Goal: Contribute content: Add original content to the website for others to see

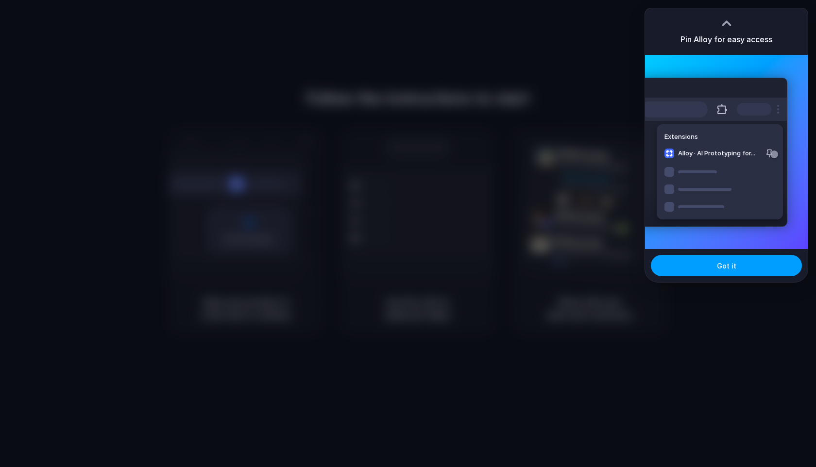
click at [727, 270] on span "Got it" at bounding box center [726, 266] width 19 height 10
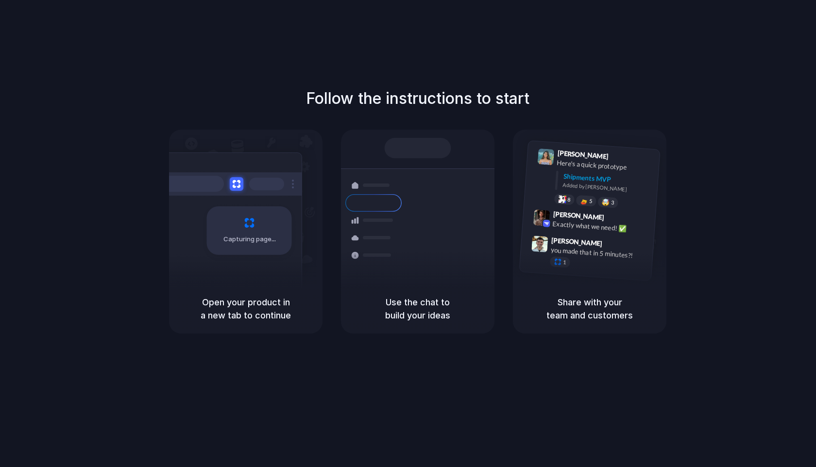
click at [421, 60] on div "Follow the instructions to start Capturing page Open your product in a new tab …" at bounding box center [417, 243] width 835 height 487
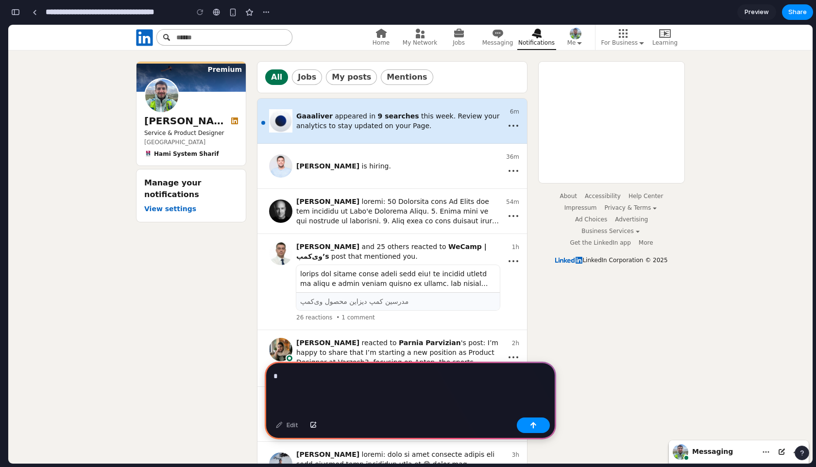
click at [341, 378] on p "*" at bounding box center [410, 377] width 274 height 12
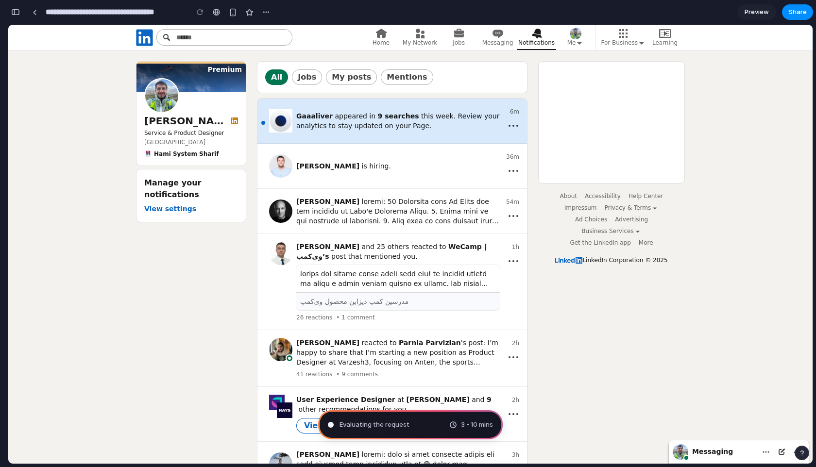
click at [755, 11] on span "Preview" at bounding box center [757, 12] width 24 height 10
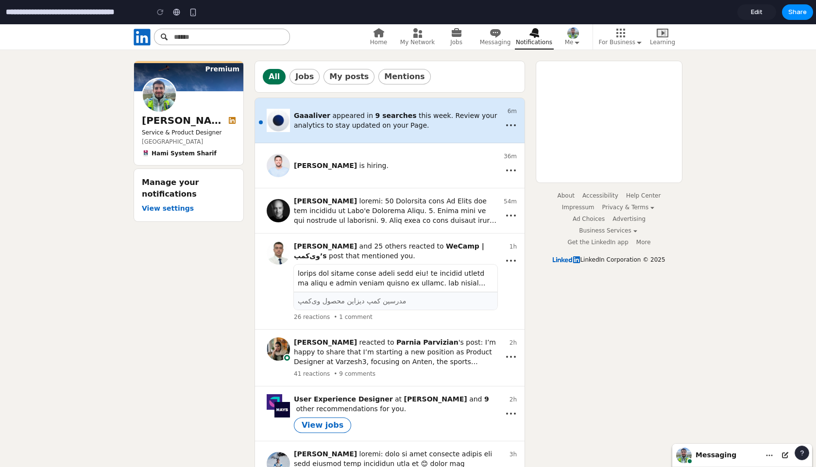
click at [759, 14] on span "Edit" at bounding box center [757, 12] width 12 height 10
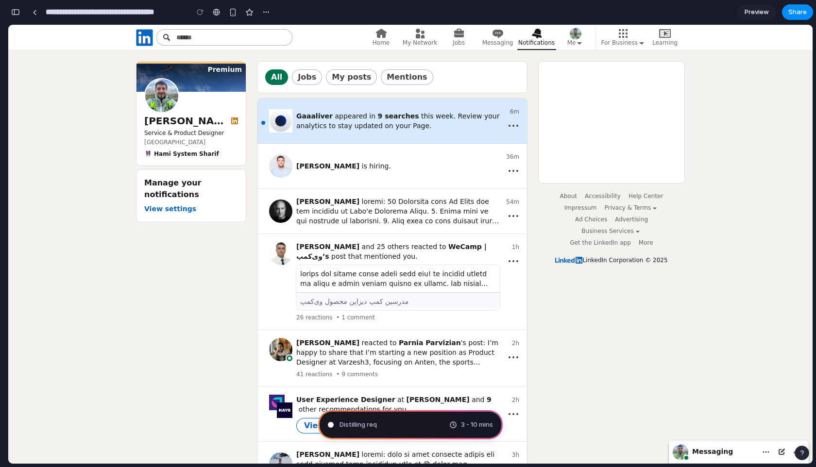
click at [13, 10] on div "button" at bounding box center [15, 12] width 9 height 7
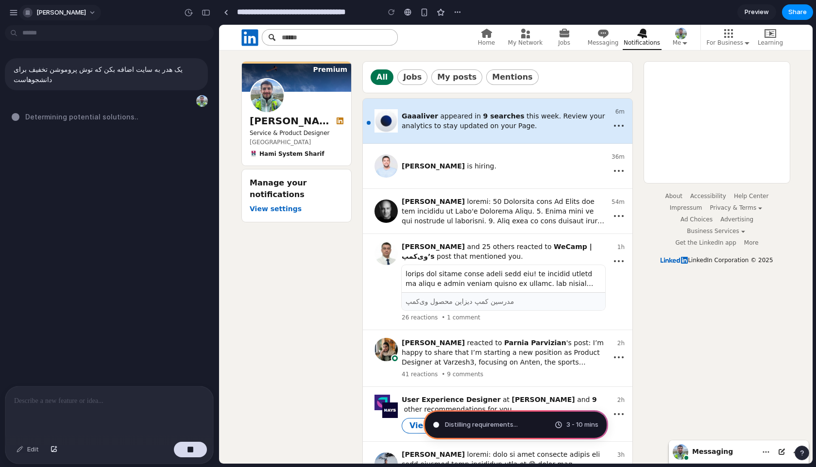
click at [45, 11] on span "benyamin-najafi" at bounding box center [61, 13] width 50 height 10
click at [83, 12] on div "Settings Invite members Change theme Sign out" at bounding box center [408, 233] width 816 height 467
click at [406, 15] on div at bounding box center [407, 12] width 7 height 8
click at [422, 13] on div "button" at bounding box center [424, 12] width 8 height 8
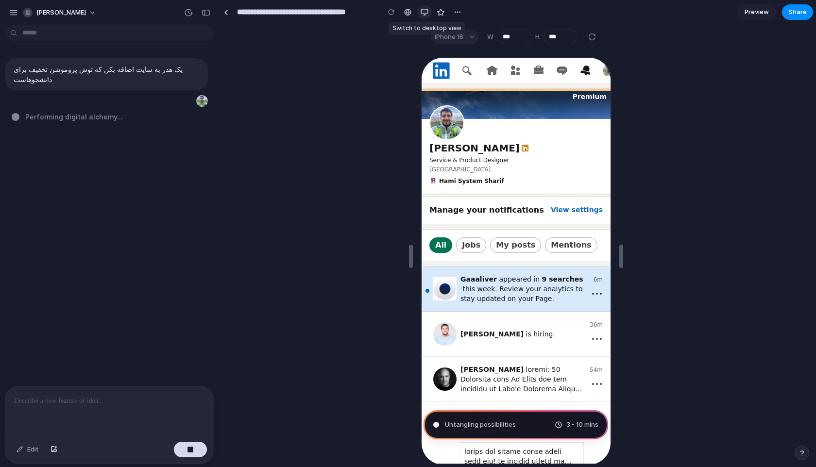
click at [422, 13] on div "button" at bounding box center [425, 12] width 8 height 8
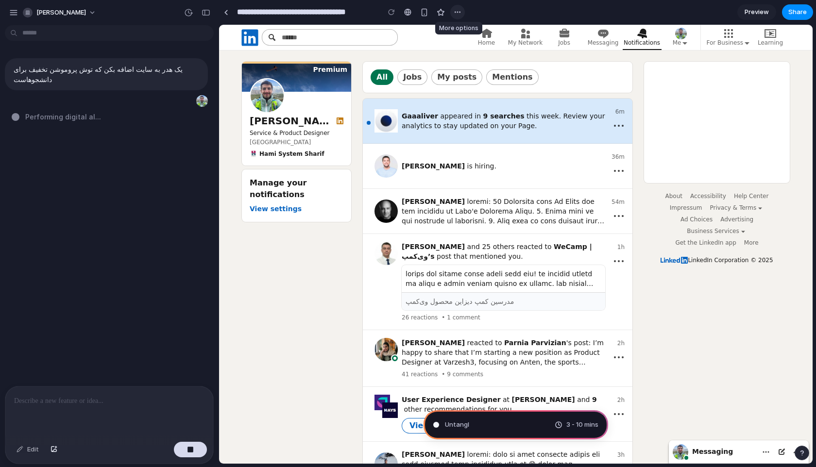
click at [459, 11] on div "button" at bounding box center [458, 12] width 8 height 8
click at [498, 12] on div "Duplicate Delete" at bounding box center [408, 233] width 816 height 467
click at [764, 12] on span "Preview" at bounding box center [757, 12] width 24 height 10
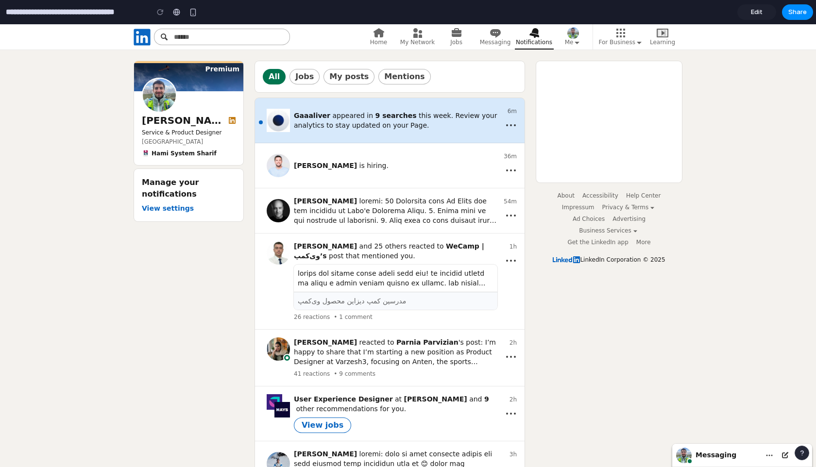
click at [760, 13] on span "Edit" at bounding box center [757, 12] width 12 height 10
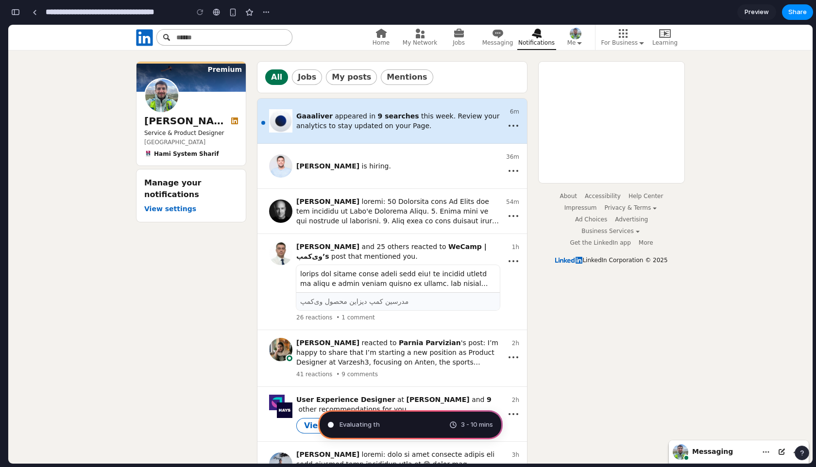
click at [401, 428] on div "Evaluating th 3 - 10 mins" at bounding box center [410, 424] width 185 height 29
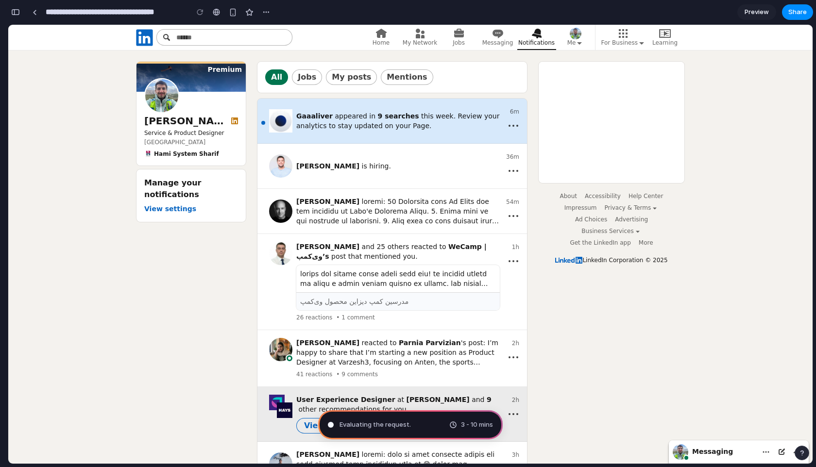
drag, startPoint x: 356, startPoint y: 450, endPoint x: 347, endPoint y: 399, distance: 52.3
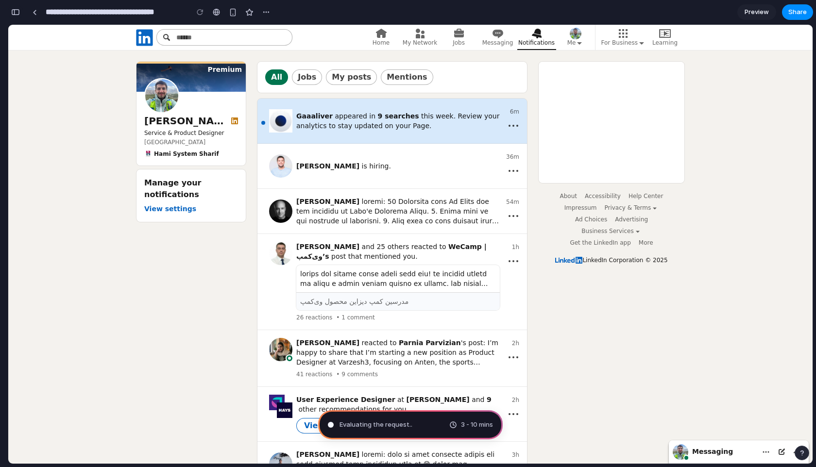
click at [17, 11] on div "button" at bounding box center [15, 12] width 9 height 7
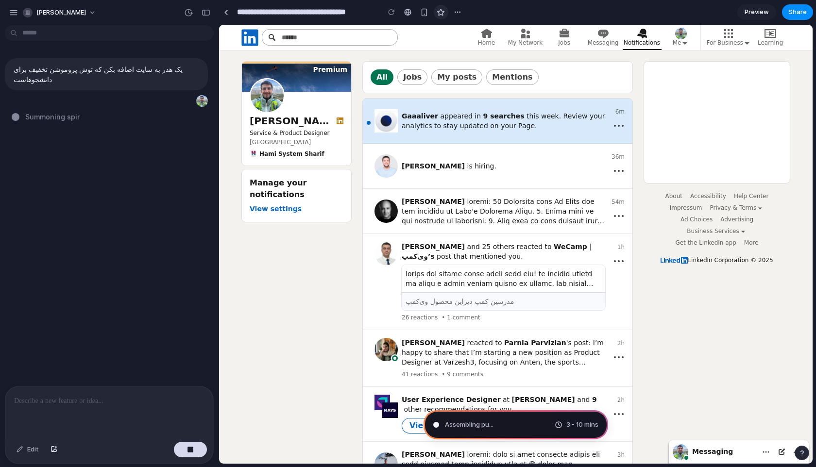
type input "**********"
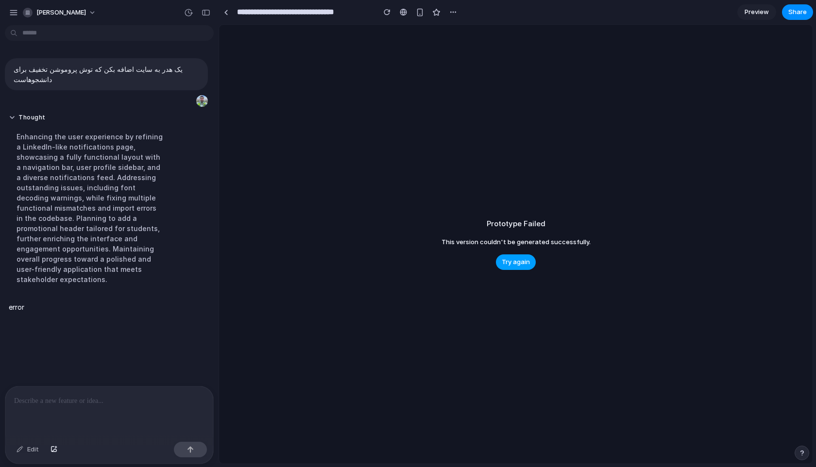
click at [521, 255] on button "Try again" at bounding box center [516, 263] width 40 height 16
click at [505, 258] on span "Try again" at bounding box center [516, 262] width 28 height 10
click at [12, 302] on p "error" at bounding box center [17, 307] width 16 height 10
click at [65, 422] on div at bounding box center [109, 412] width 208 height 51
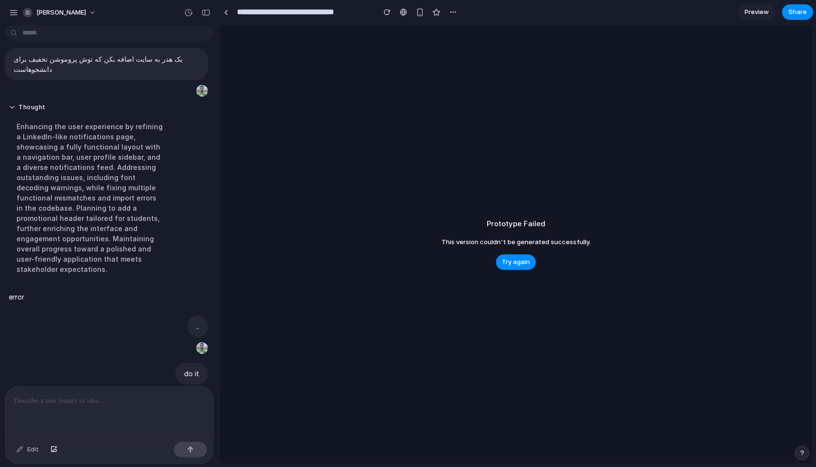
click at [759, 12] on span "Preview" at bounding box center [757, 12] width 24 height 10
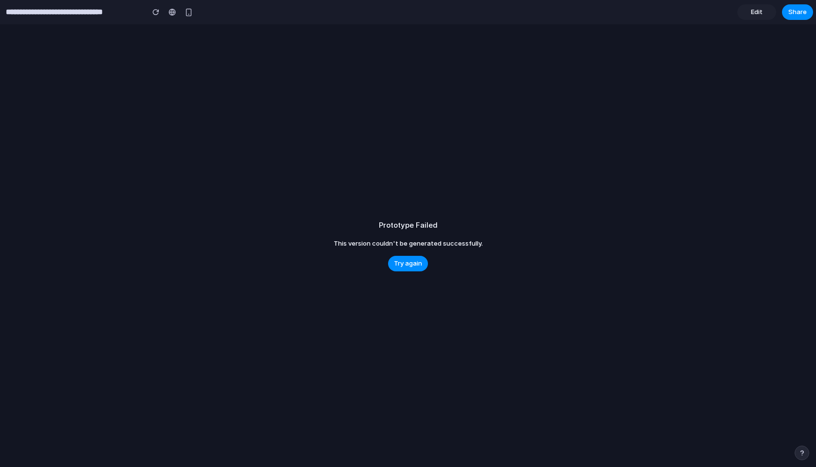
click at [759, 12] on span "Edit" at bounding box center [757, 12] width 12 height 10
click at [417, 274] on div "Prototype Failed This version couldn't be generated successfully. Try again" at bounding box center [410, 244] width 804 height 439
click at [416, 266] on span "Try again" at bounding box center [410, 262] width 28 height 10
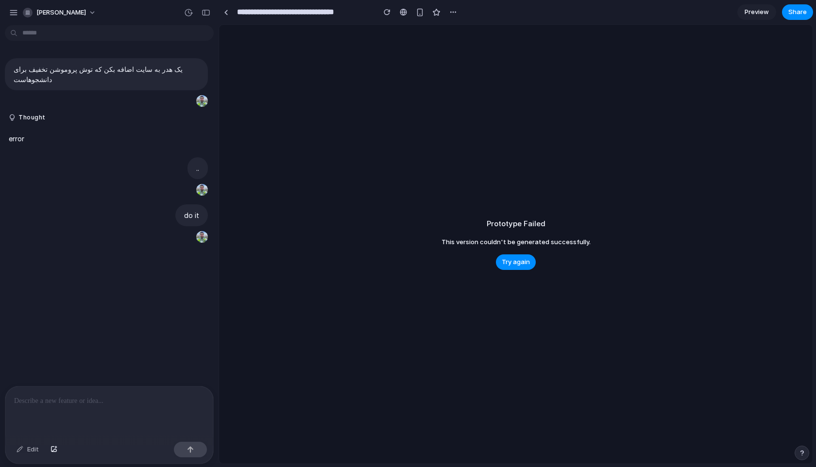
scroll to position [0, 0]
click at [387, 20] on div "**********" at bounding box center [340, 11] width 242 height 17
click at [387, 15] on div "button" at bounding box center [387, 12] width 7 height 7
click at [384, 10] on div "button" at bounding box center [387, 12] width 7 height 7
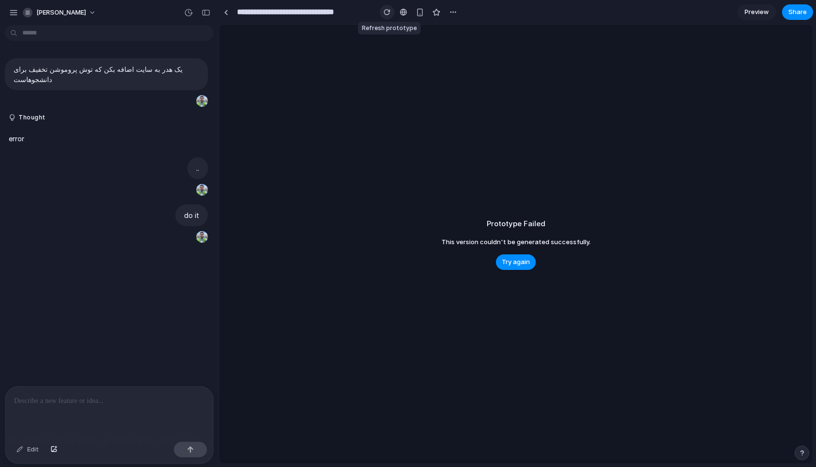
click at [384, 10] on div "button" at bounding box center [387, 12] width 7 height 7
click at [39, 12] on span "benyamin-najafi" at bounding box center [61, 13] width 50 height 10
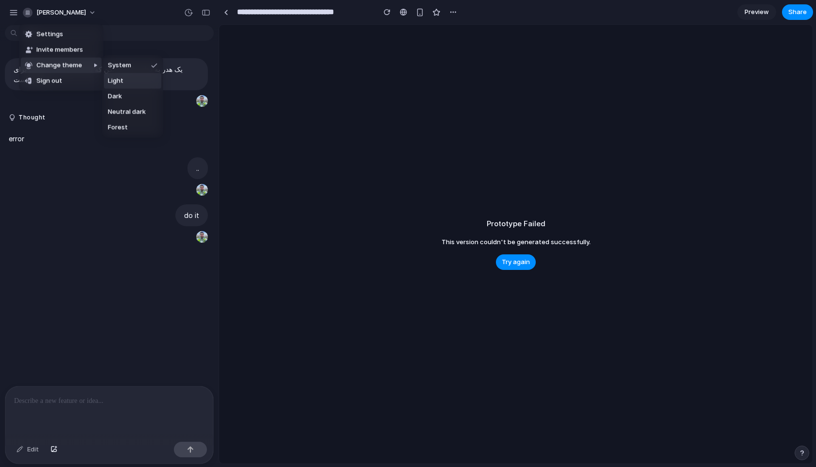
click at [120, 82] on span "Light" at bounding box center [116, 81] width 16 height 10
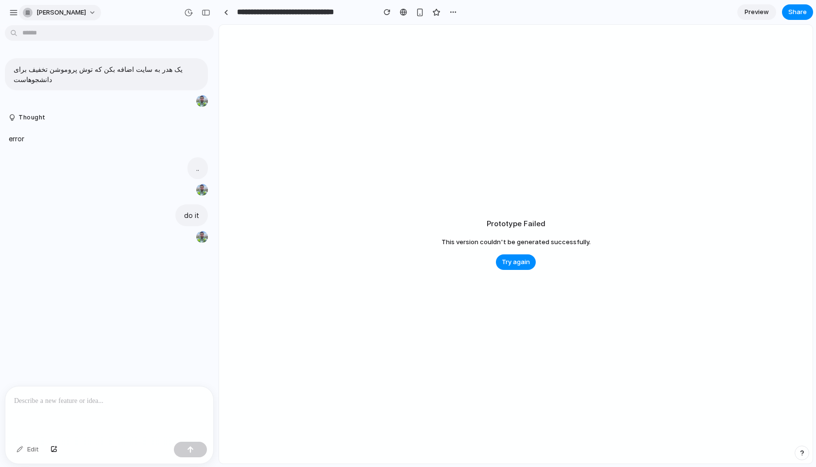
click at [49, 17] on button "benyamin-najafi" at bounding box center [60, 13] width 82 height 16
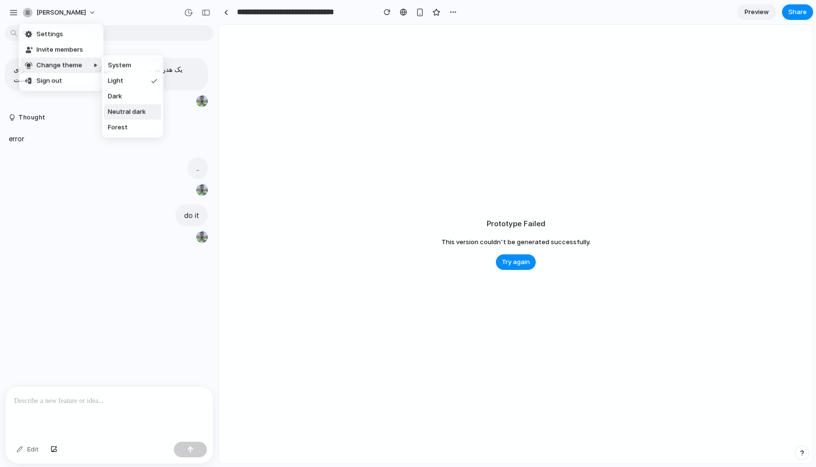
click at [123, 113] on span "Neutral dark" at bounding box center [127, 112] width 38 height 10
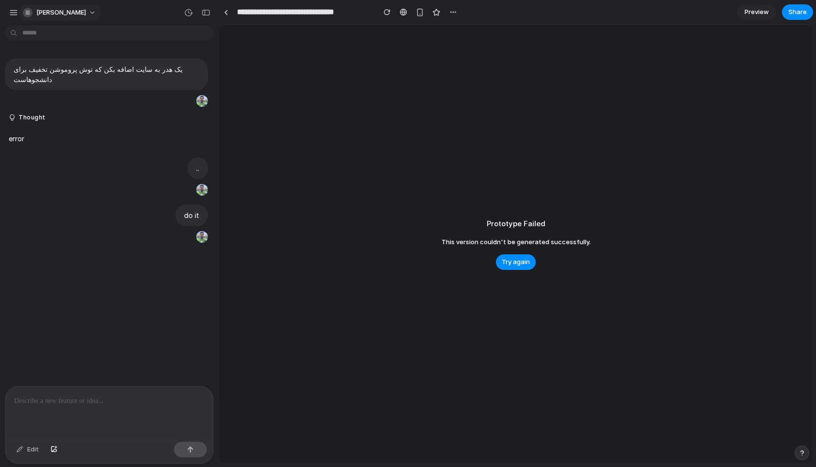
click at [51, 10] on span "benyamin-najafi" at bounding box center [61, 13] width 50 height 10
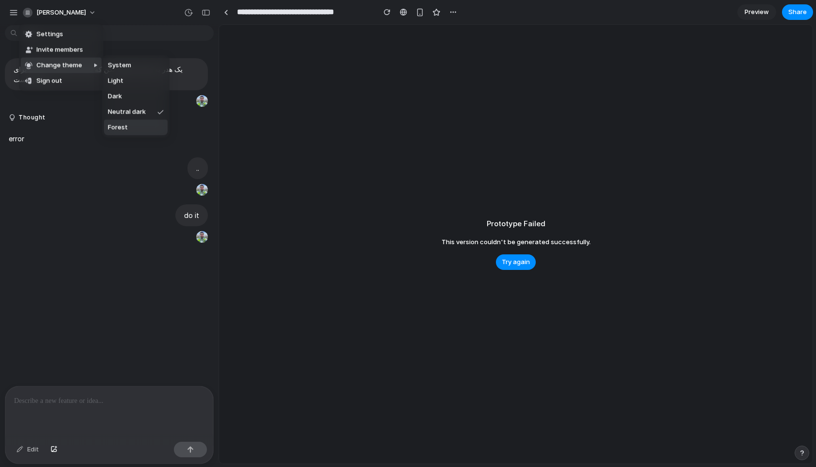
click at [136, 128] on li "Forest" at bounding box center [136, 128] width 64 height 16
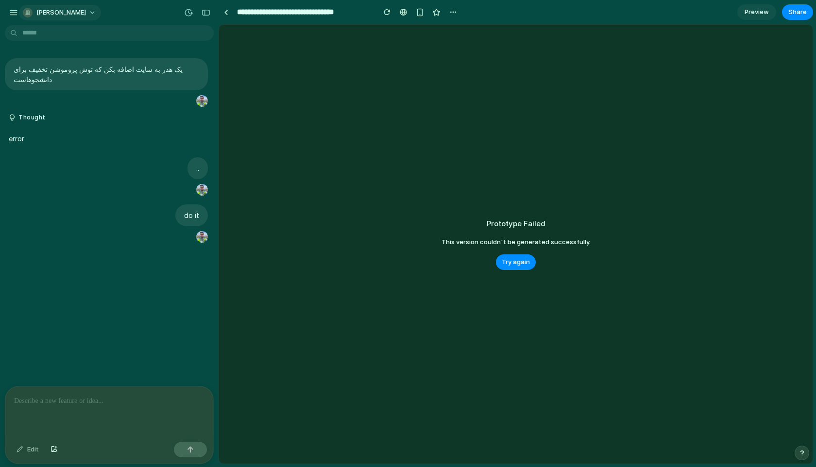
click at [62, 9] on span "benyamin-najafi" at bounding box center [61, 13] width 50 height 10
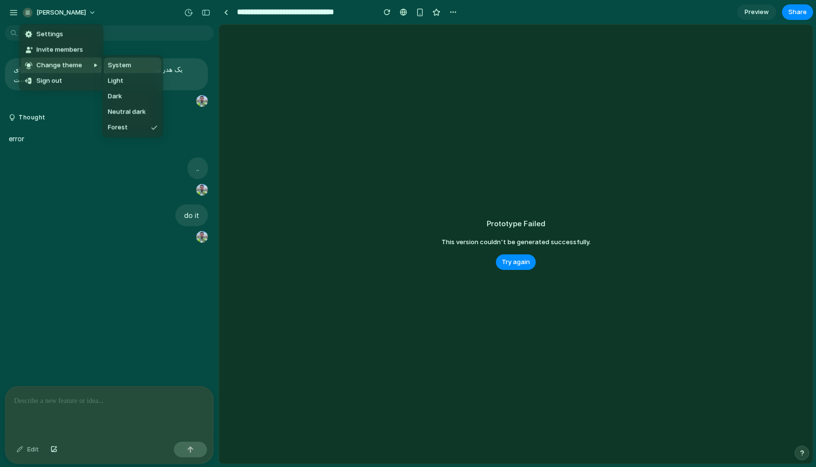
click at [515, 62] on div "Settings Invite members Change theme Sign out" at bounding box center [408, 233] width 816 height 467
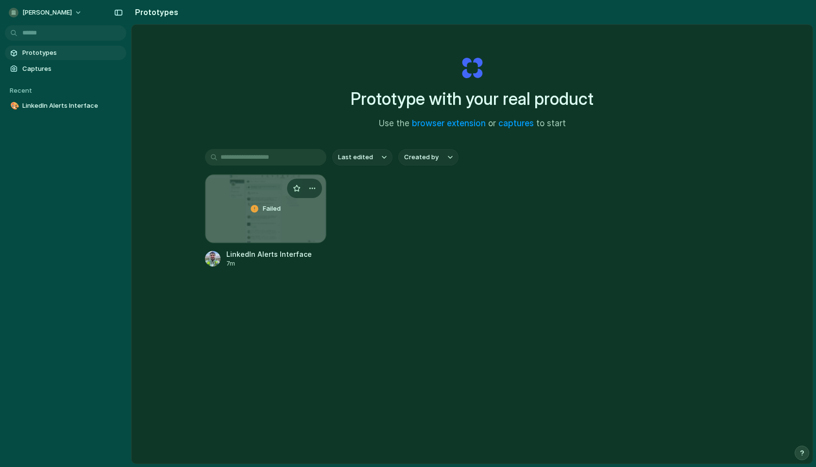
click at [297, 231] on div "Failed" at bounding box center [265, 209] width 120 height 68
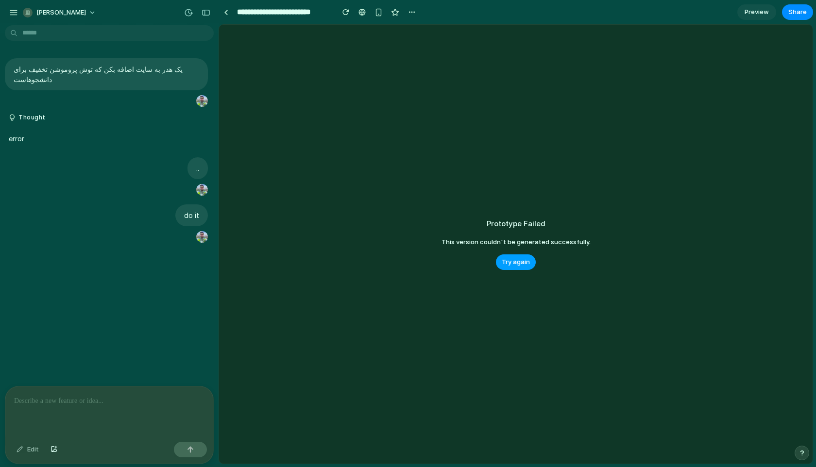
click at [533, 264] on button "Try again" at bounding box center [516, 263] width 40 height 16
click at [522, 262] on span "Try again" at bounding box center [516, 262] width 28 height 10
click at [177, 66] on p "یک هدر به سایت اضافه بکن که توش پروموشن تخفیف برای دانشجو‌هاست" at bounding box center [107, 74] width 186 height 20
click at [115, 421] on div at bounding box center [109, 412] width 208 height 51
click at [57, 453] on button "button" at bounding box center [54, 450] width 17 height 16
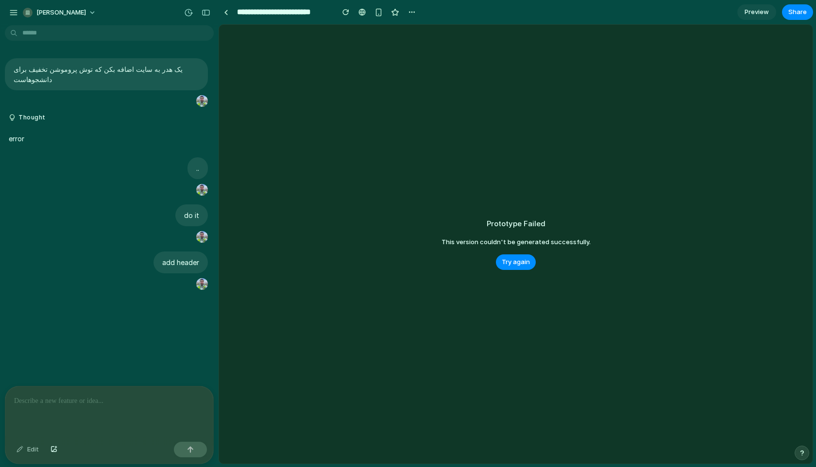
click at [514, 277] on div "Prototype Failed This version couldn't be generated successfully. Try again" at bounding box center [516, 244] width 594 height 439
click at [514, 266] on span "Try again" at bounding box center [516, 262] width 28 height 10
click at [793, 12] on span "Share" at bounding box center [797, 12] width 18 height 10
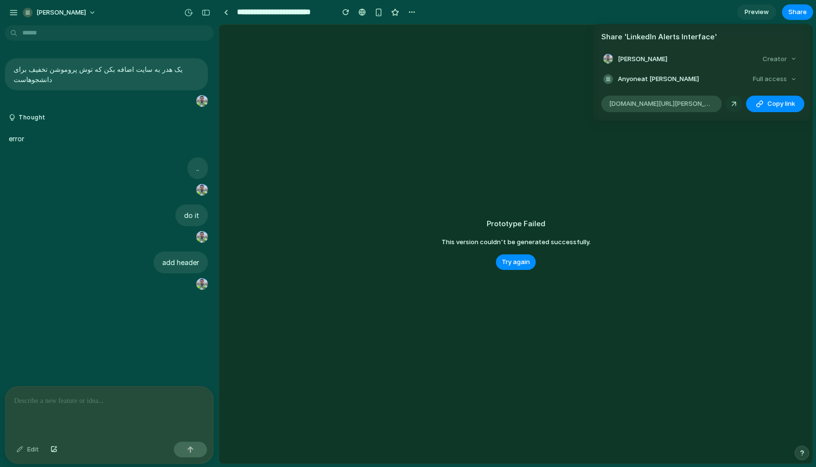
click at [735, 105] on div at bounding box center [734, 104] width 9 height 9
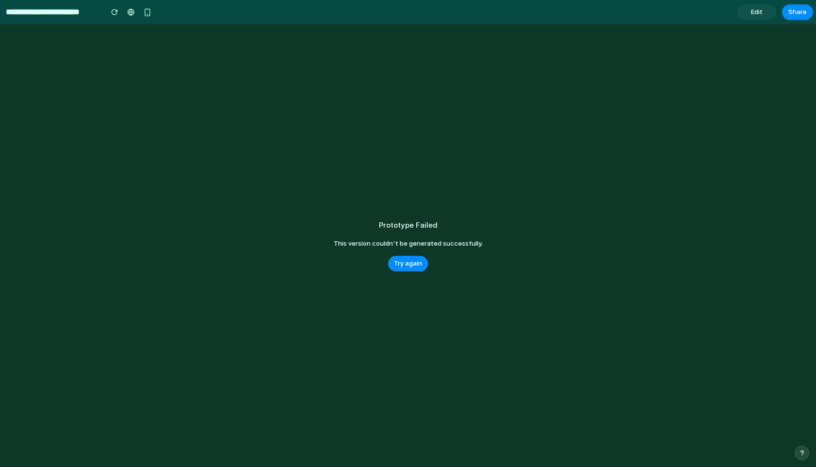
type input "**********"
click at [406, 270] on button "Try again" at bounding box center [408, 264] width 40 height 16
